Goal: Task Accomplishment & Management: Manage account settings

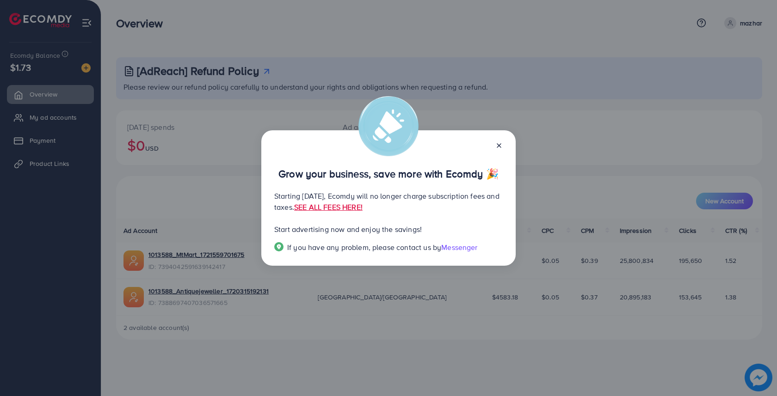
click at [499, 147] on icon at bounding box center [498, 145] width 7 height 7
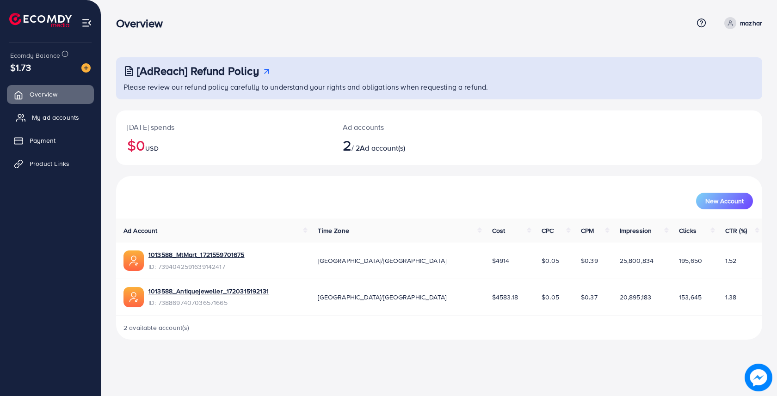
click at [70, 115] on span "My ad accounts" at bounding box center [55, 117] width 47 height 9
